Goal: Find contact information: Find contact information

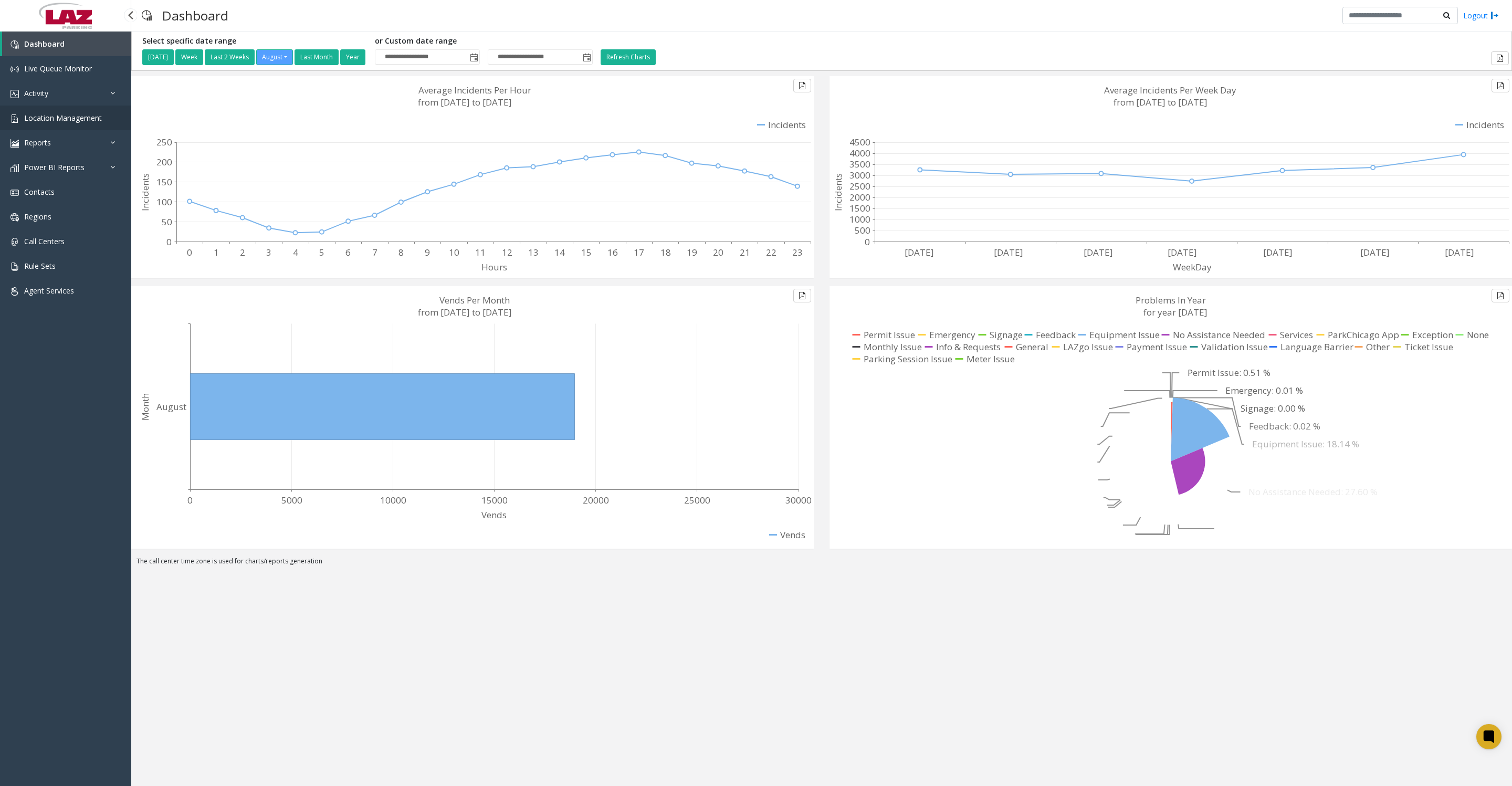
click at [62, 121] on span "Location Management" at bounding box center [63, 117] width 78 height 10
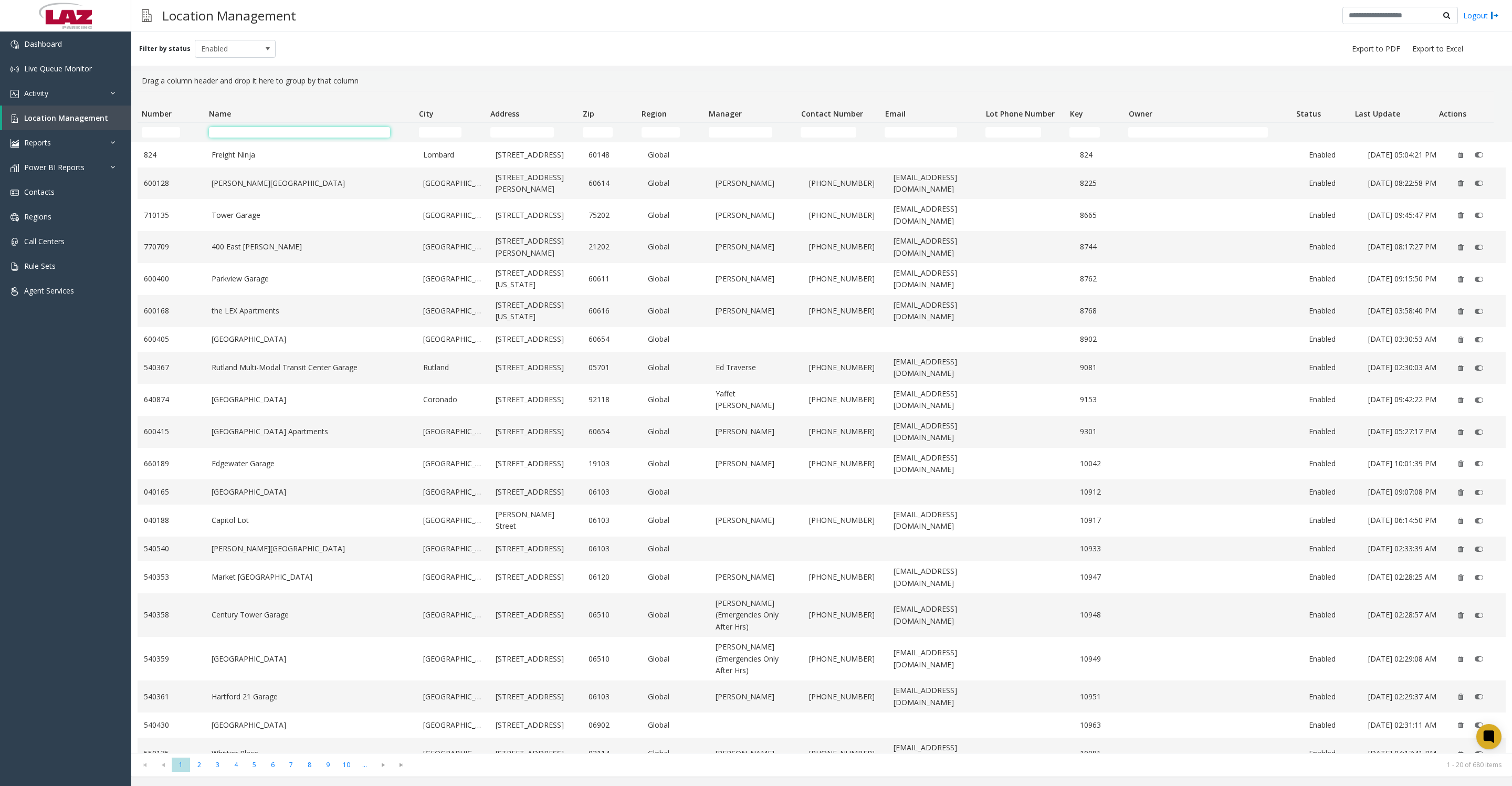
click at [252, 131] on input "Name Filter" at bounding box center [299, 132] width 181 height 11
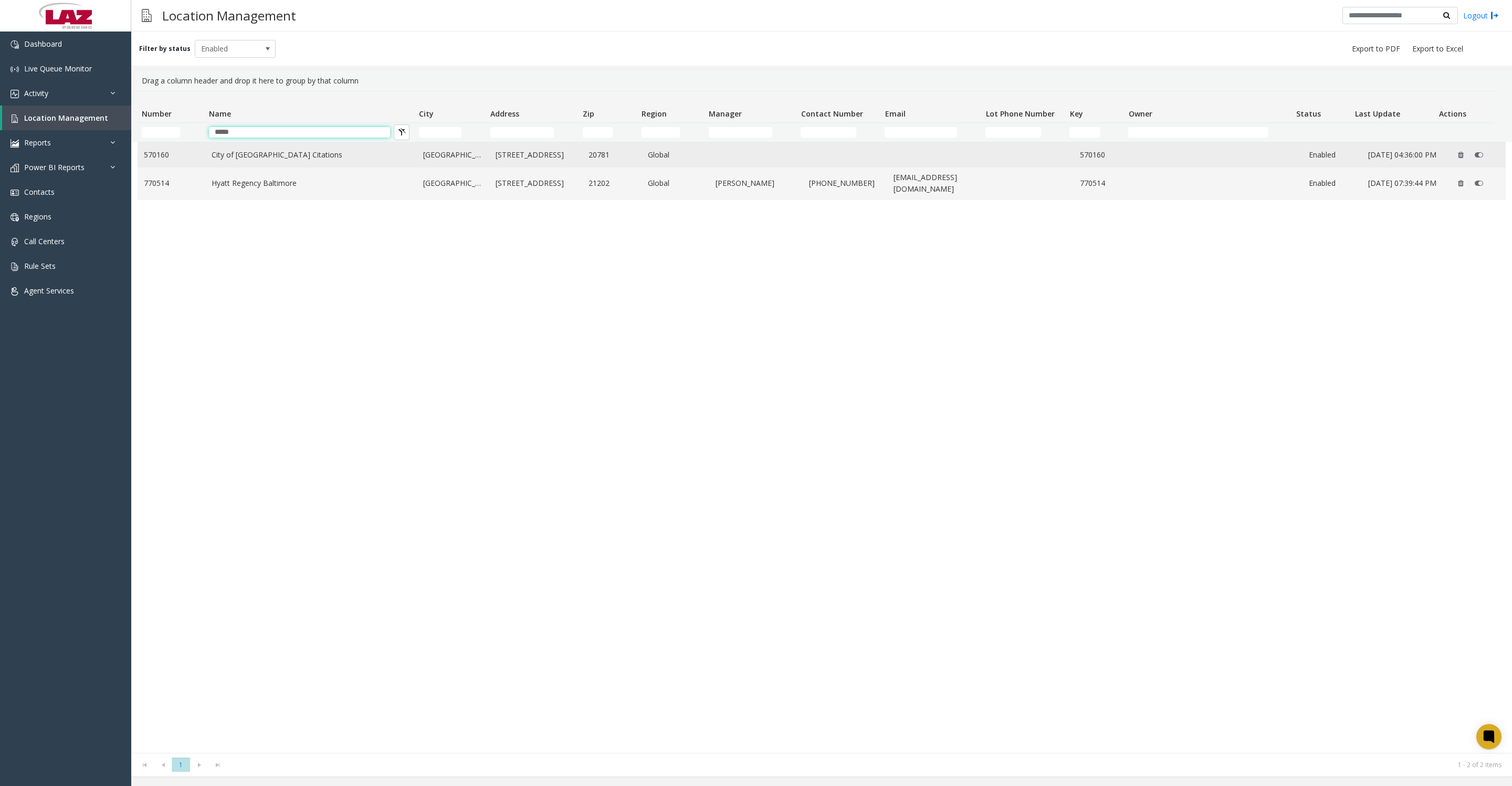
type input "*****"
click at [214, 158] on link "City of [GEOGRAPHIC_DATA] Citations" at bounding box center [310, 154] width 199 height 12
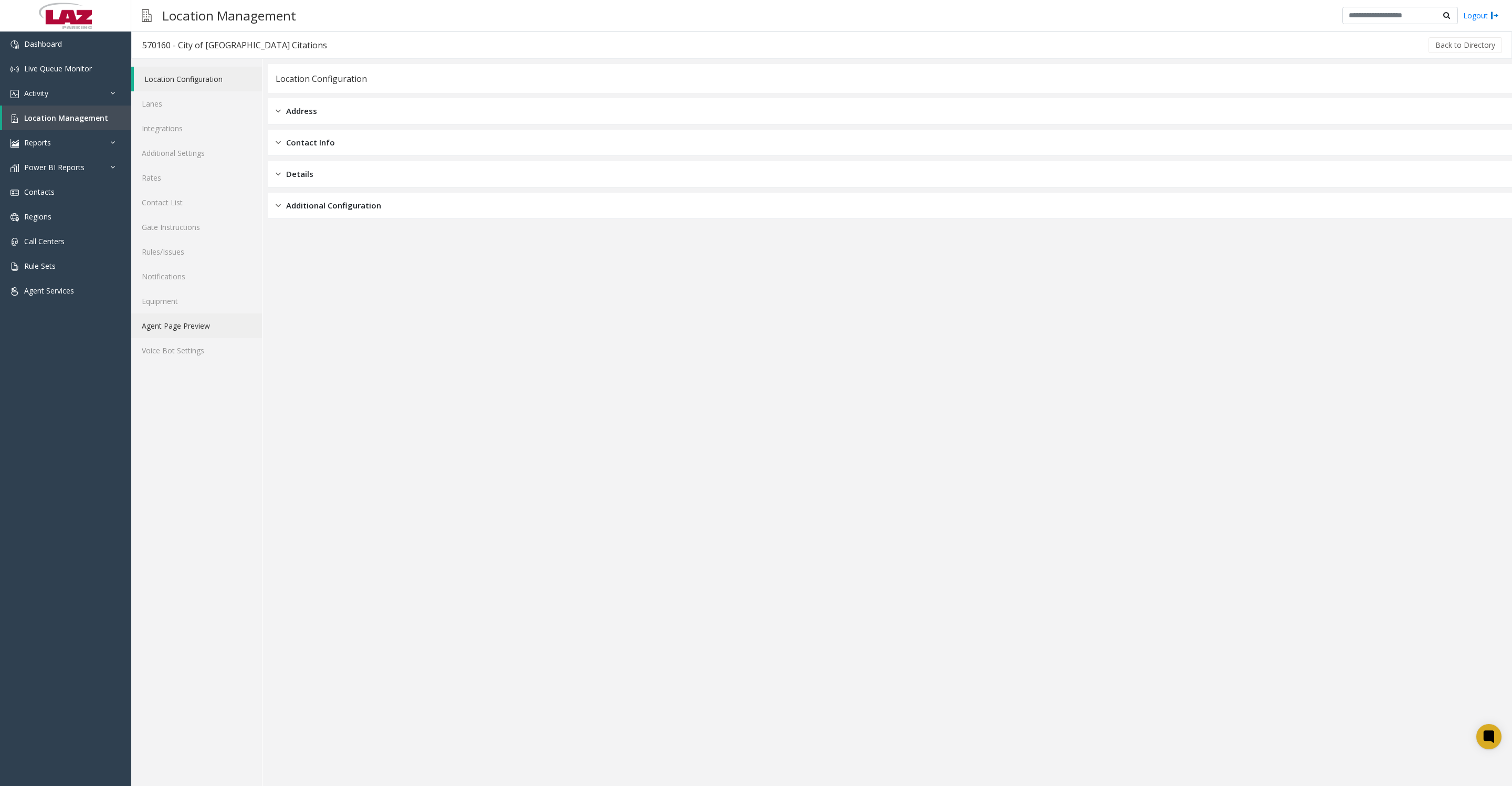
click at [217, 338] on link "Agent Page Preview" at bounding box center [197, 325] width 131 height 24
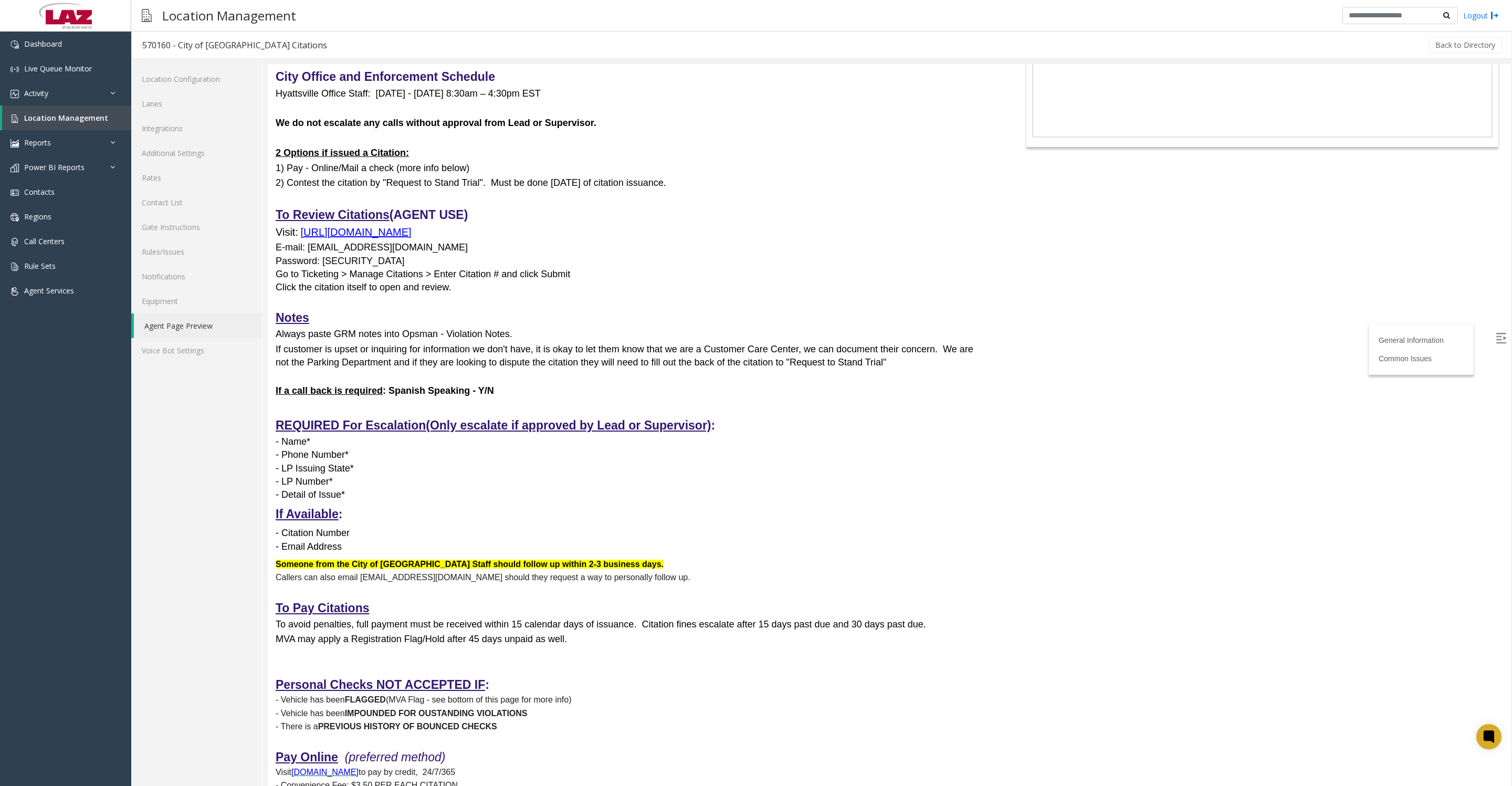
scroll to position [262, 0]
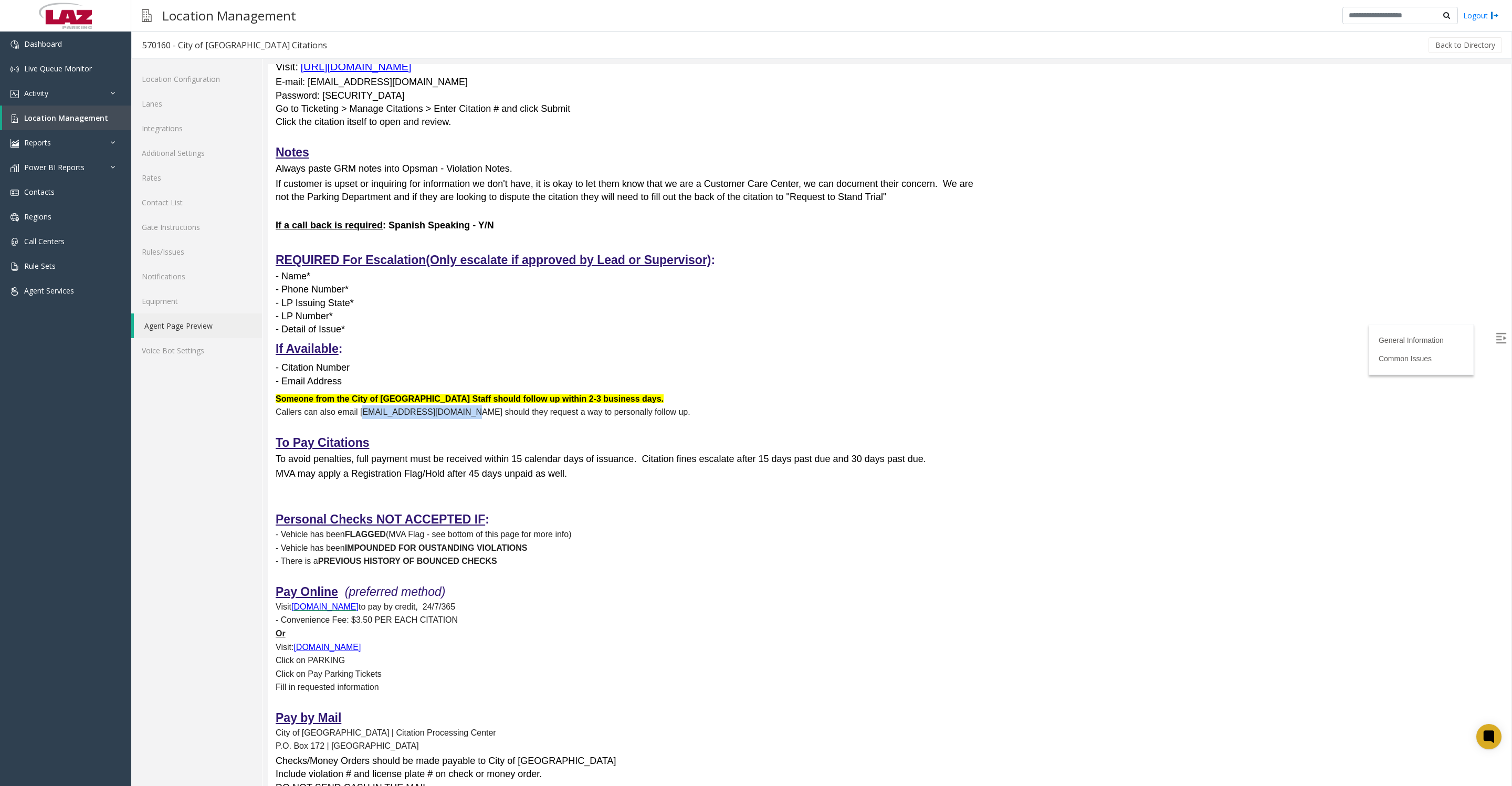
drag, startPoint x: 384, startPoint y: 584, endPoint x: 492, endPoint y: 579, distance: 108.1
click at [492, 419] on p "Someone from the City of [GEOGRAPHIC_DATA] Staff should follow up within 2-3 bu…" at bounding box center [630, 405] width 709 height 27
copy p "[EMAIL_ADDRESS][DOMAIN_NAME]"
